Goal: Find specific page/section

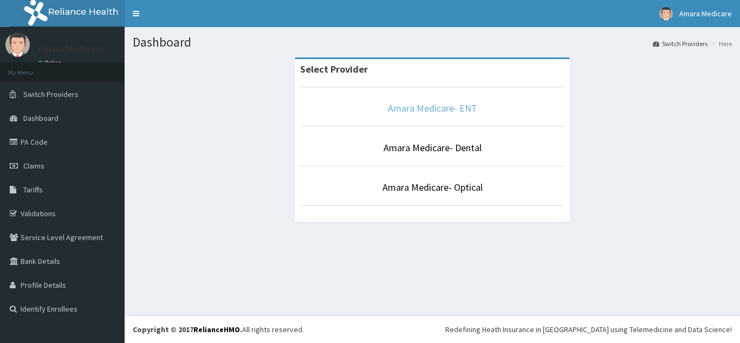
click at [430, 108] on link "Amara Medicare- ENT" at bounding box center [432, 108] width 89 height 12
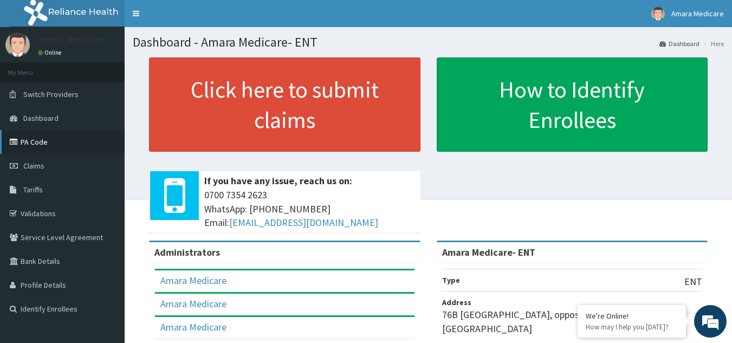
click at [32, 147] on link "PA Code" at bounding box center [62, 142] width 125 height 24
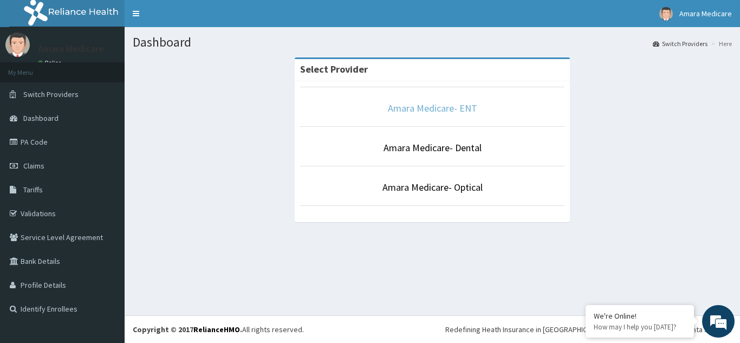
click at [445, 111] on link "Amara Medicare- ENT" at bounding box center [432, 108] width 89 height 12
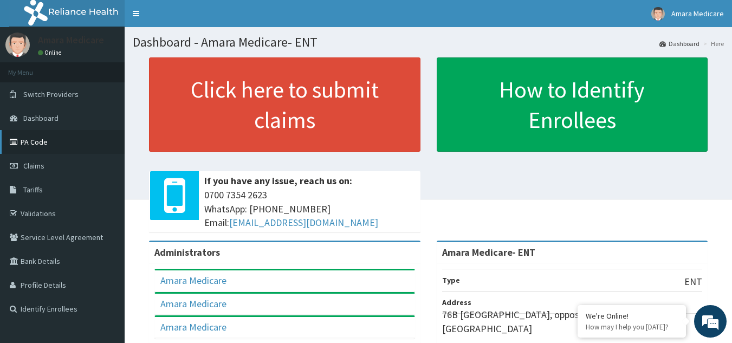
click at [47, 146] on link "PA Code" at bounding box center [62, 142] width 125 height 24
